Goal: Information Seeking & Learning: Learn about a topic

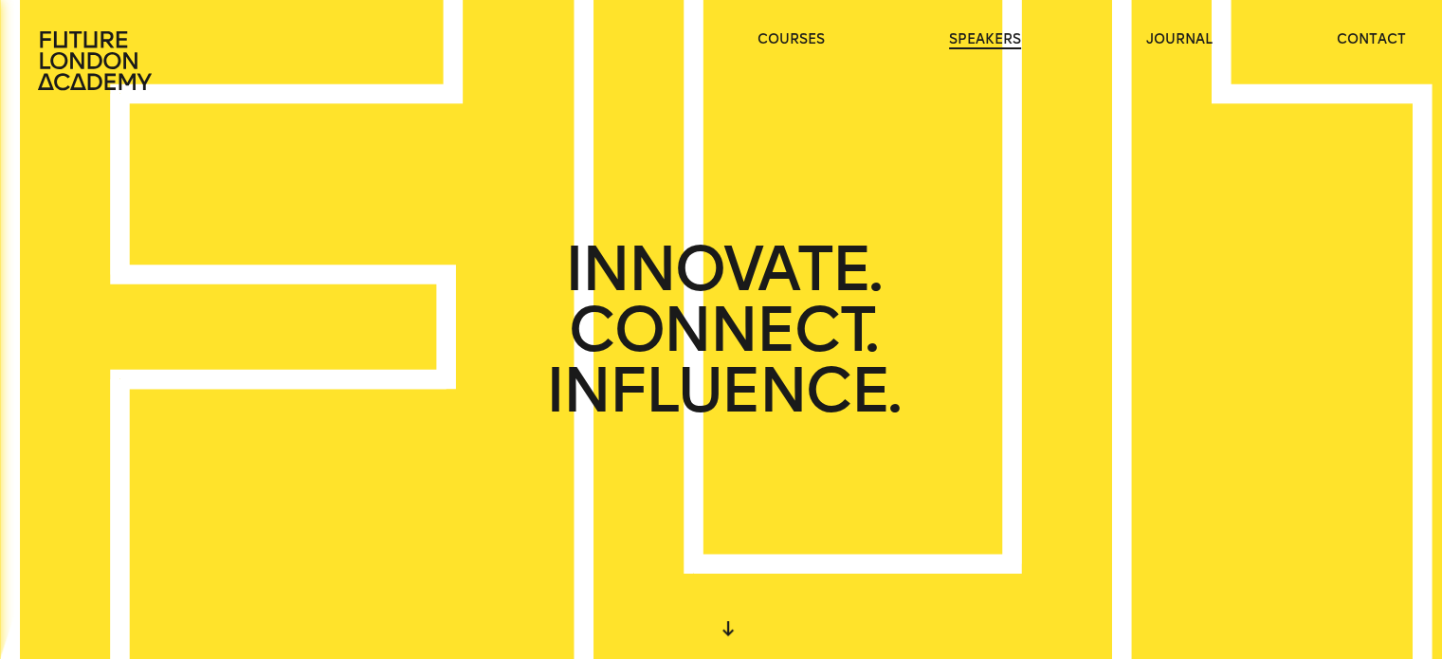
click at [985, 39] on link "speakers" at bounding box center [985, 39] width 72 height 19
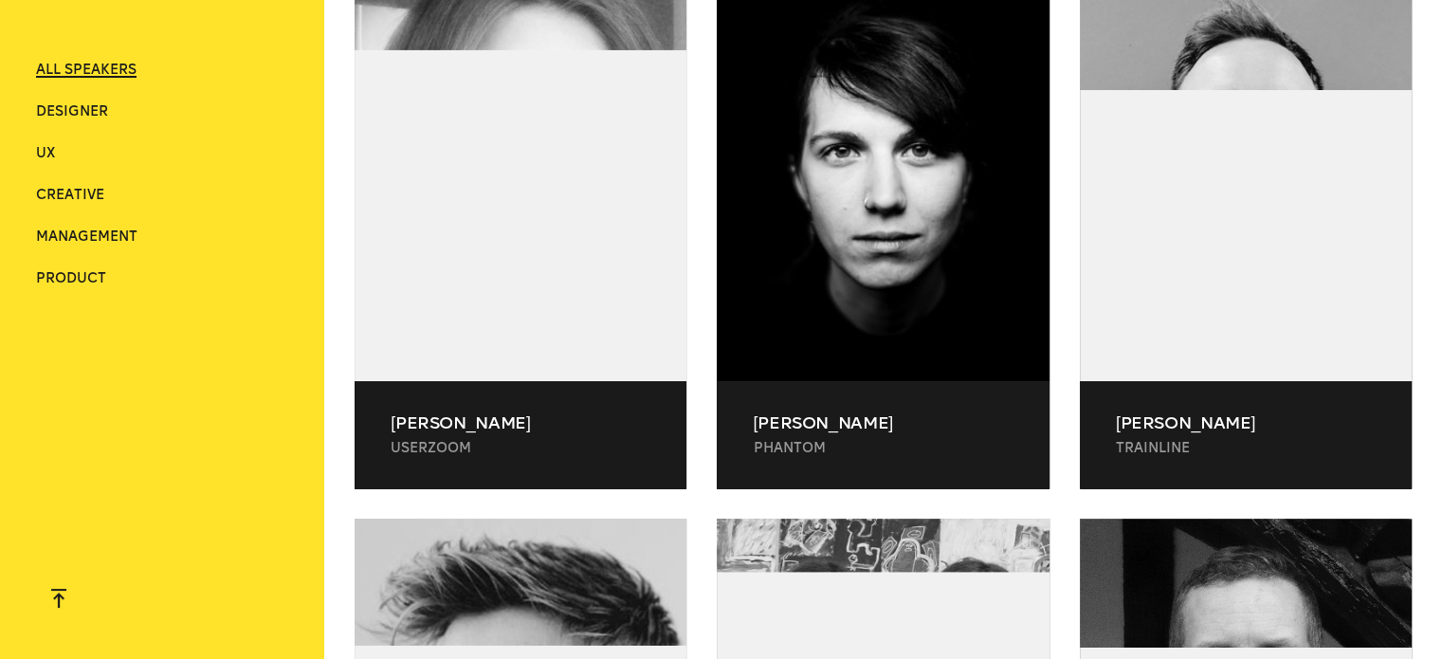
scroll to position [8154, 0]
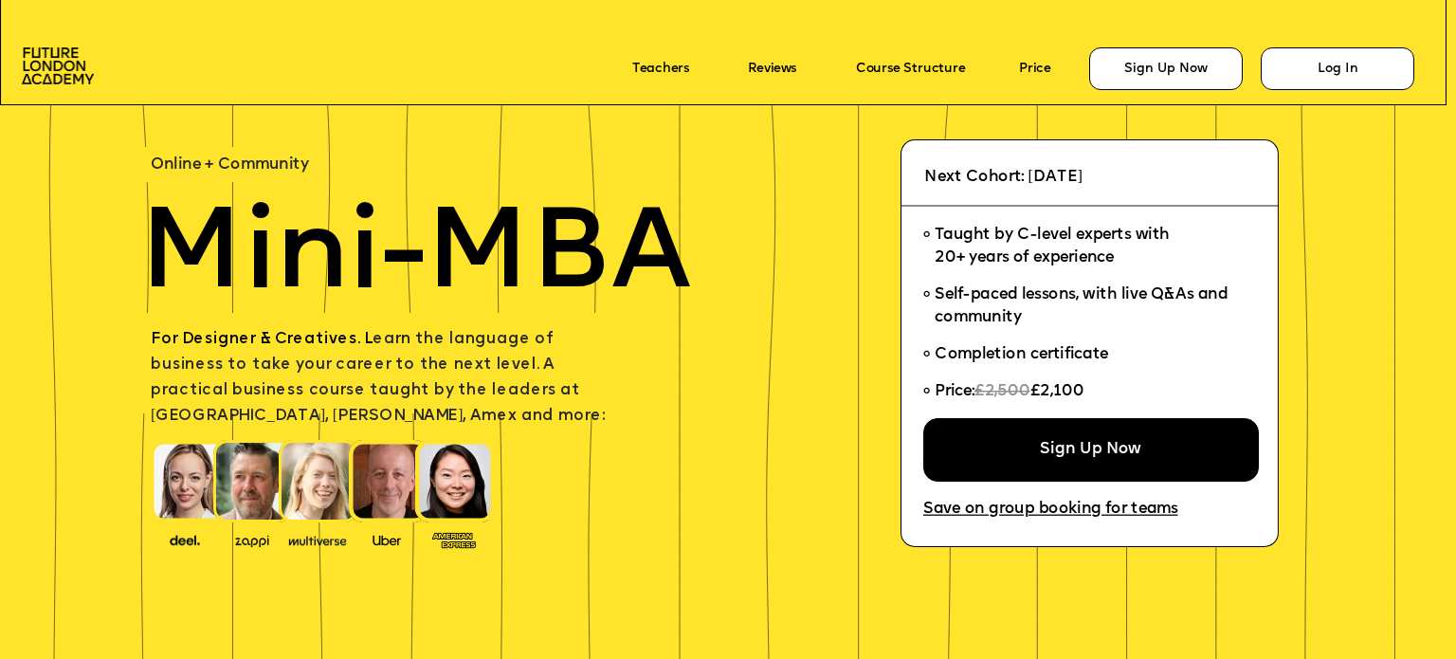
scroll to position [116, 0]
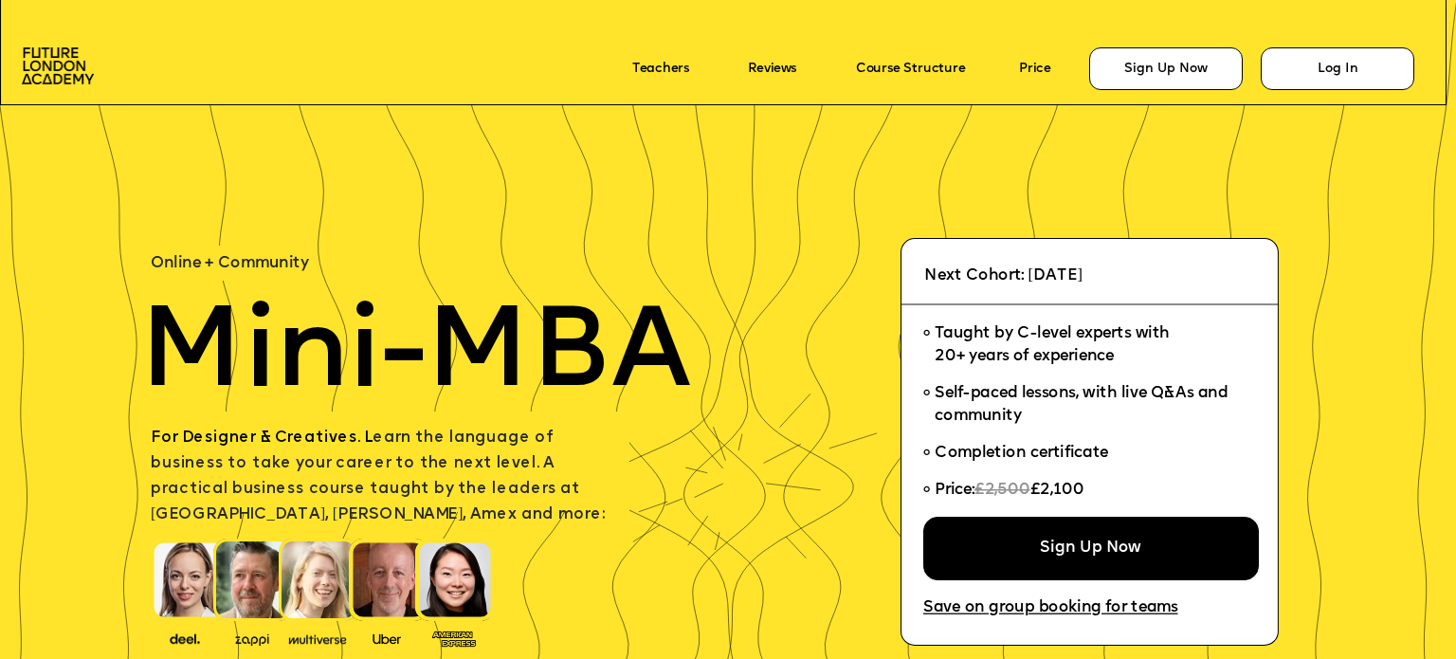
scroll to position [116, 0]
